Goal: Check status

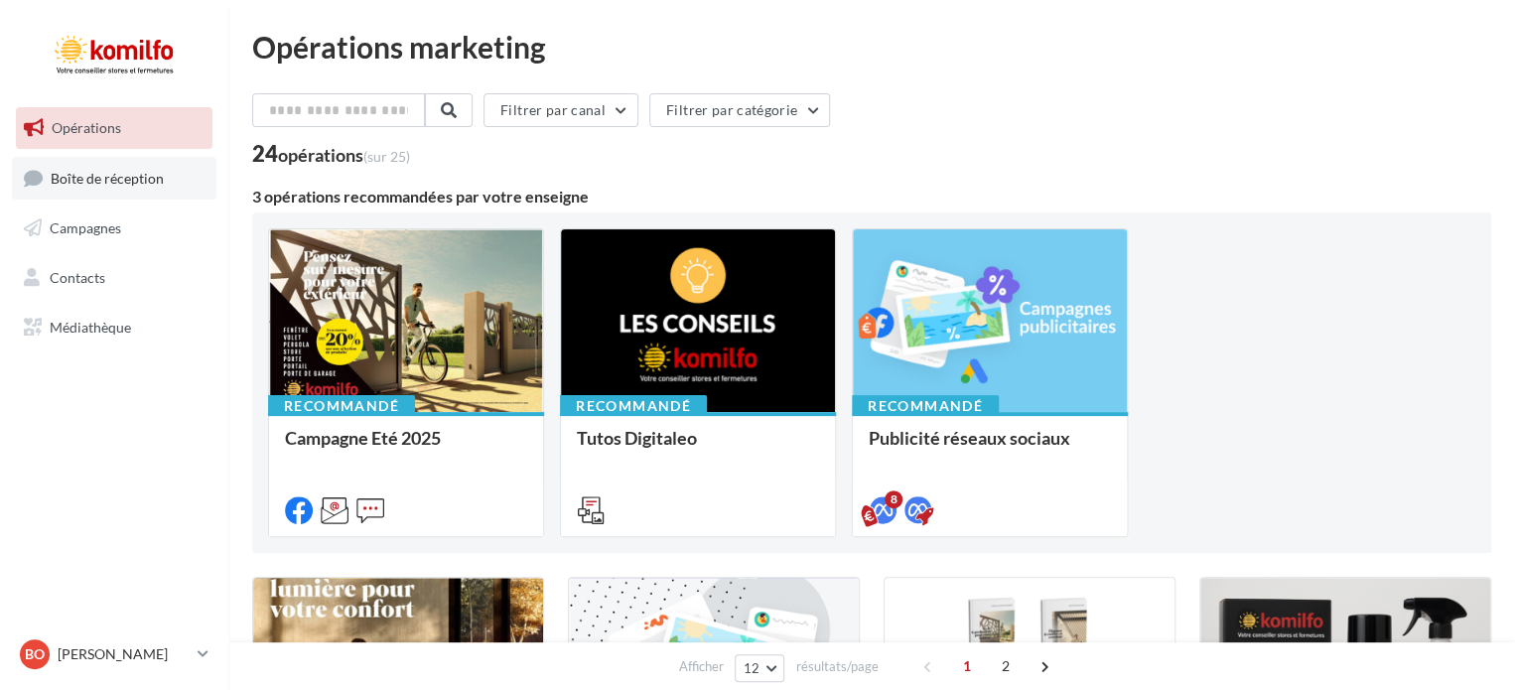
click at [120, 196] on link "Boîte de réception" at bounding box center [114, 178] width 205 height 43
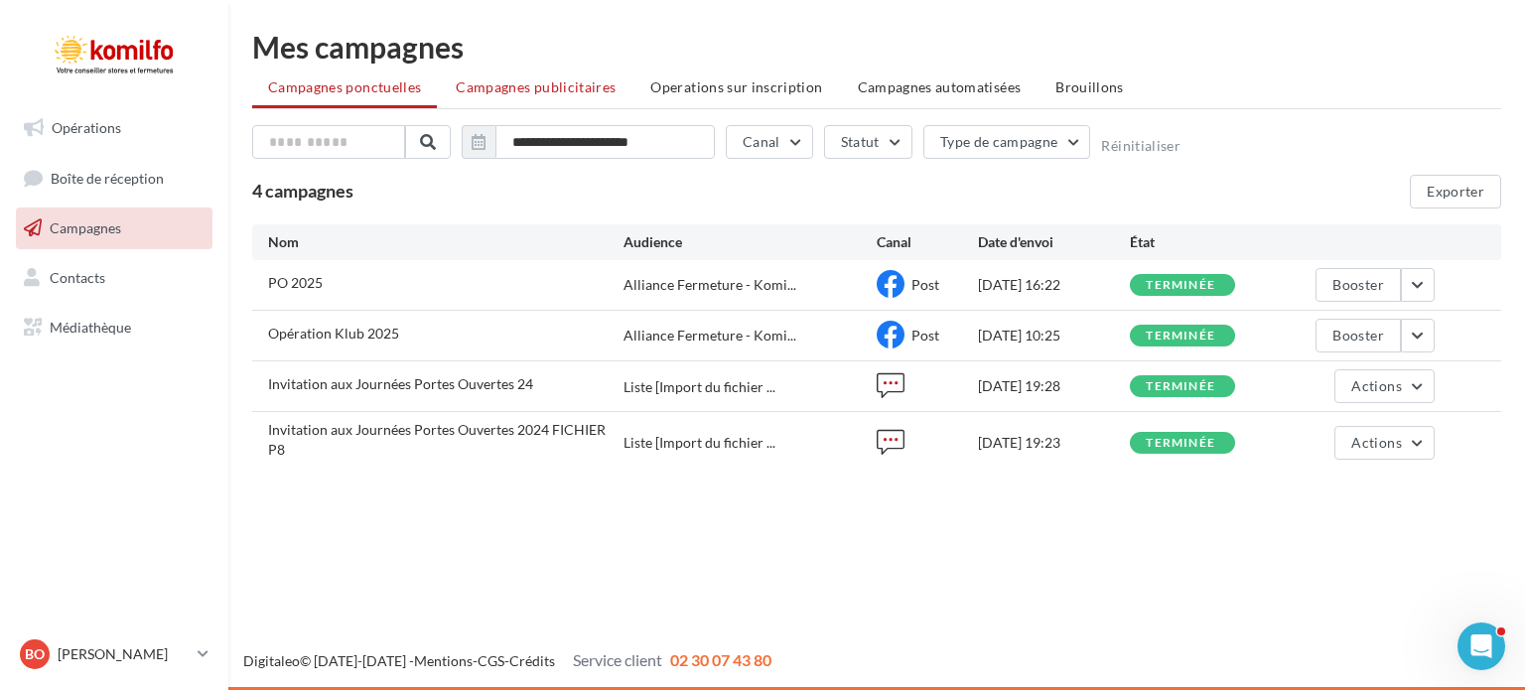
click at [539, 89] on span "Campagnes publicitaires" at bounding box center [536, 86] width 160 height 17
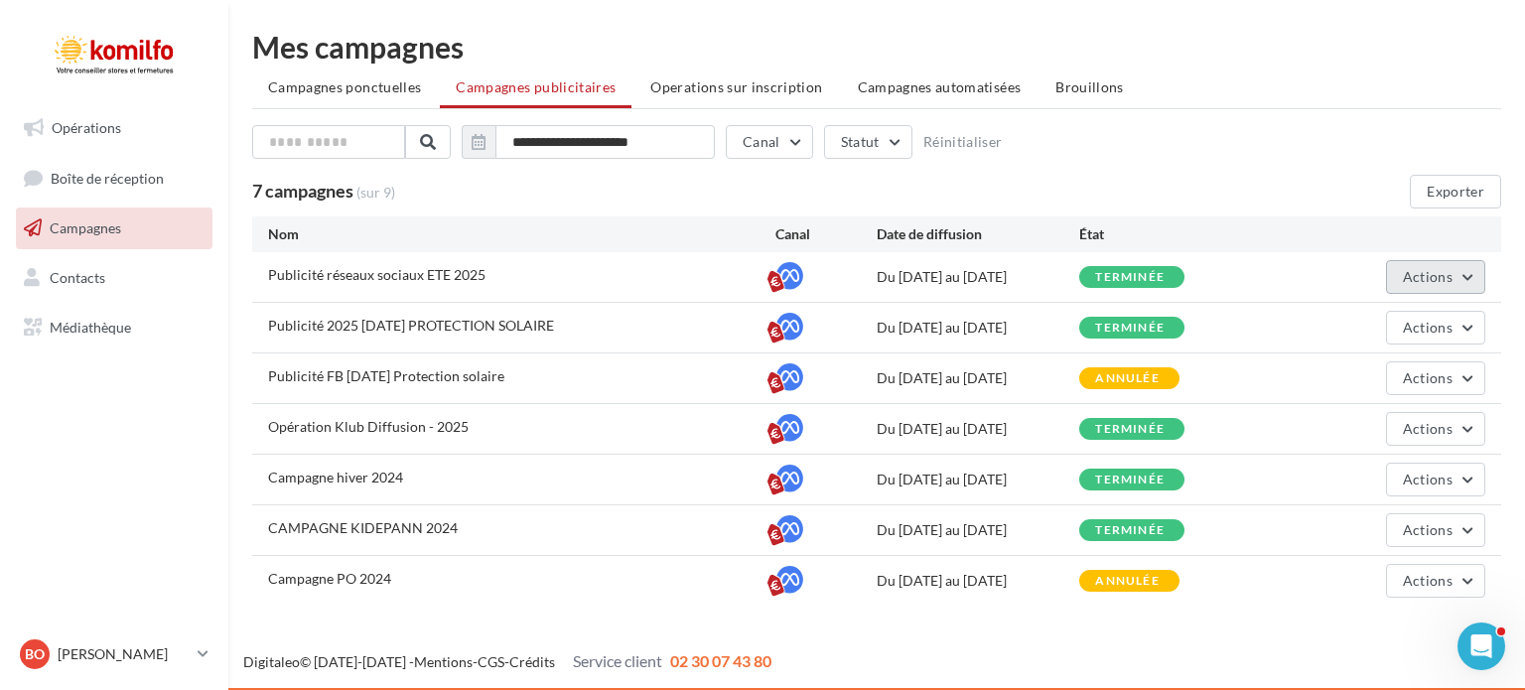
click at [1402, 289] on button "Actions" at bounding box center [1435, 277] width 99 height 34
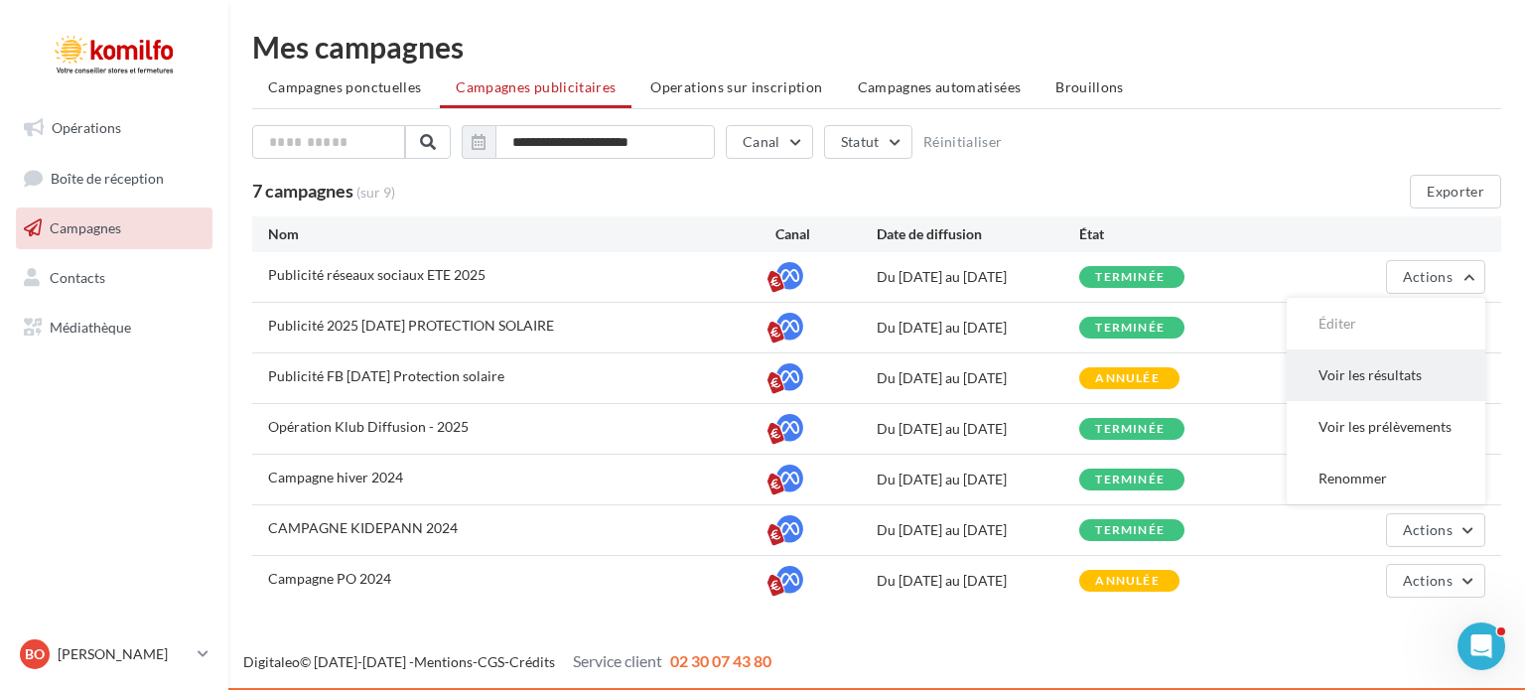
click at [1378, 385] on button "Voir les résultats" at bounding box center [1386, 376] width 199 height 52
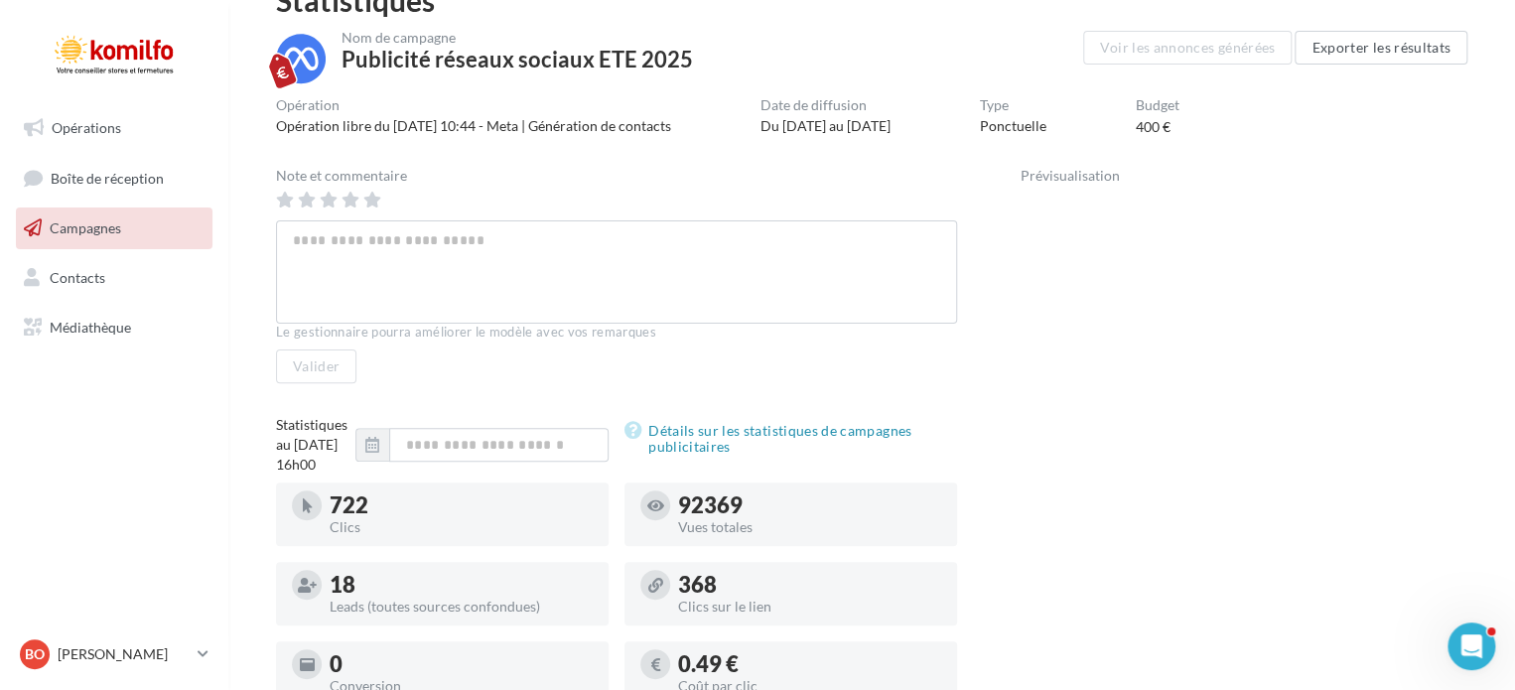
scroll to position [103, 0]
